Goal: Find specific page/section: Find specific page/section

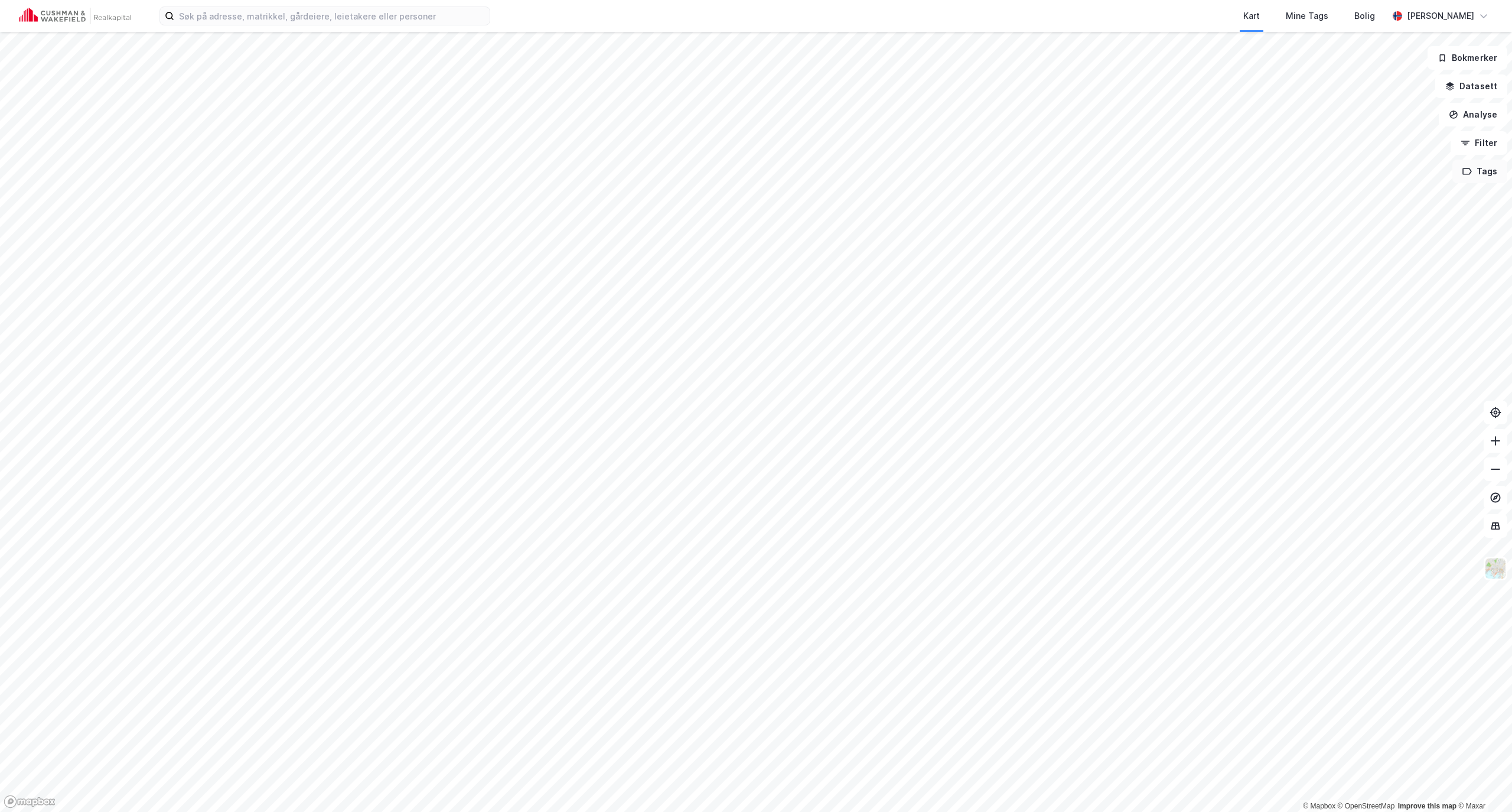
click at [754, 176] on button "Tags" at bounding box center [1480, 171] width 55 height 23
click at [754, 221] on icon at bounding box center [1313, 221] width 7 height 7
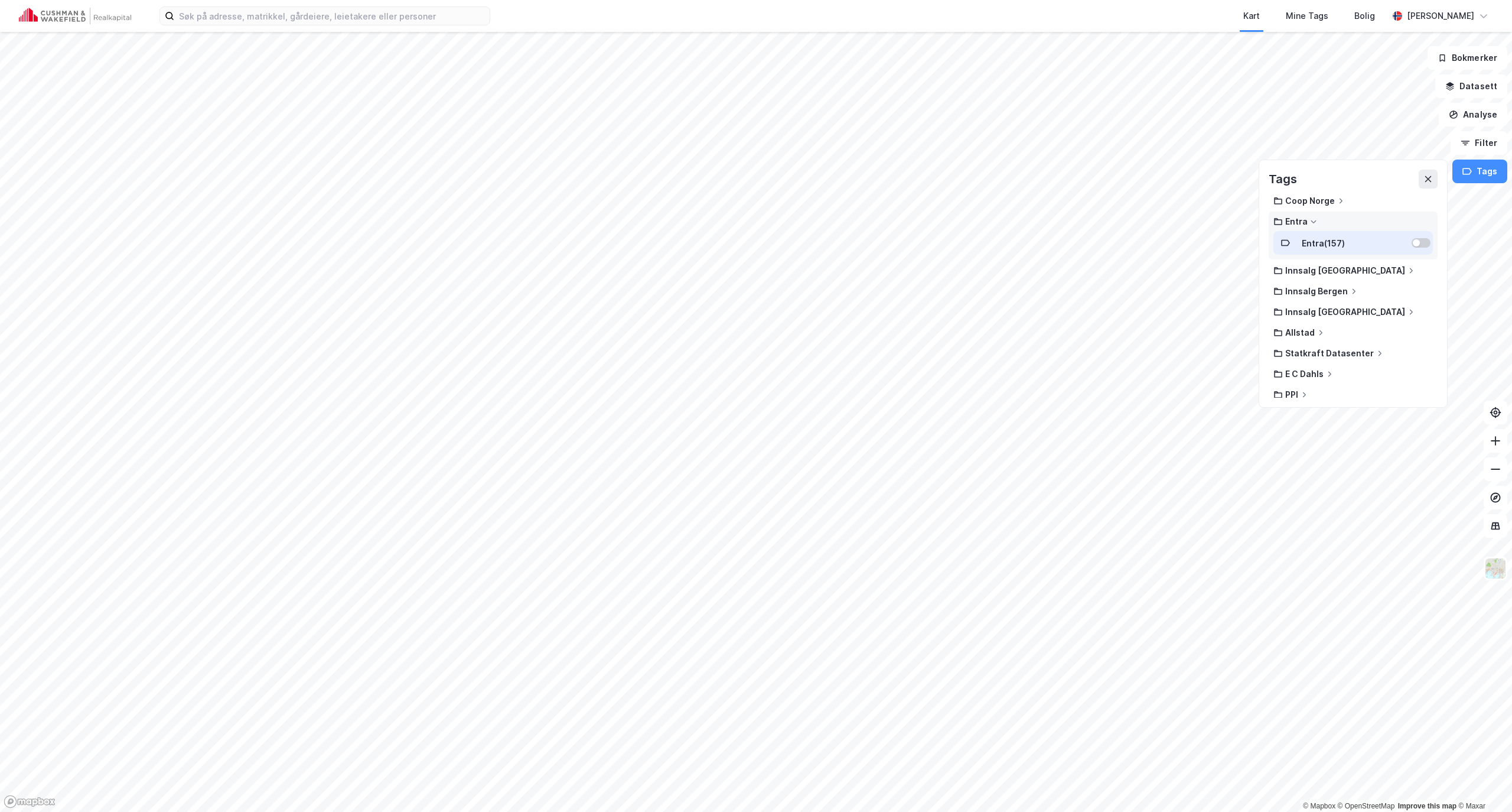
click at [754, 244] on div at bounding box center [1421, 242] width 19 height 9
click at [754, 176] on icon at bounding box center [1428, 179] width 9 height 9
